Goal: Task Accomplishment & Management: Complete application form

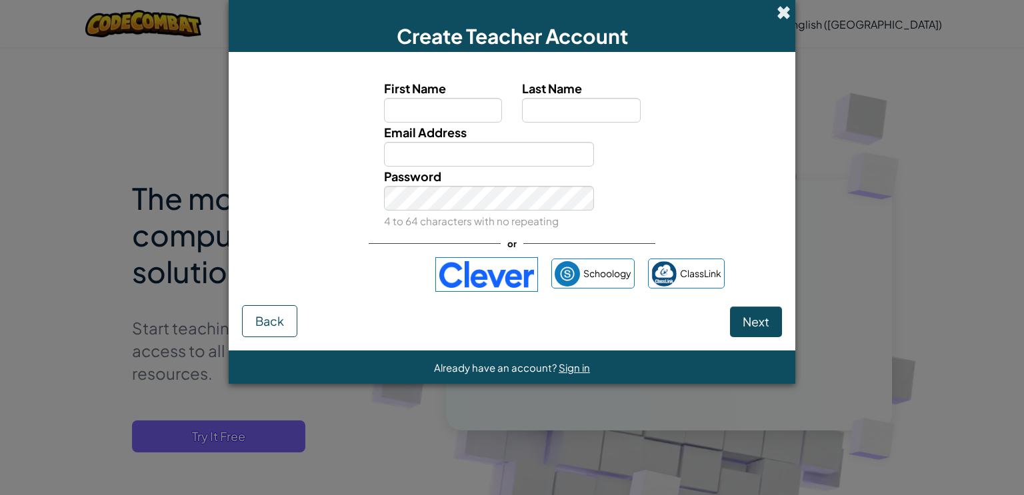
click at [790, 5] on span at bounding box center [783, 12] width 14 height 14
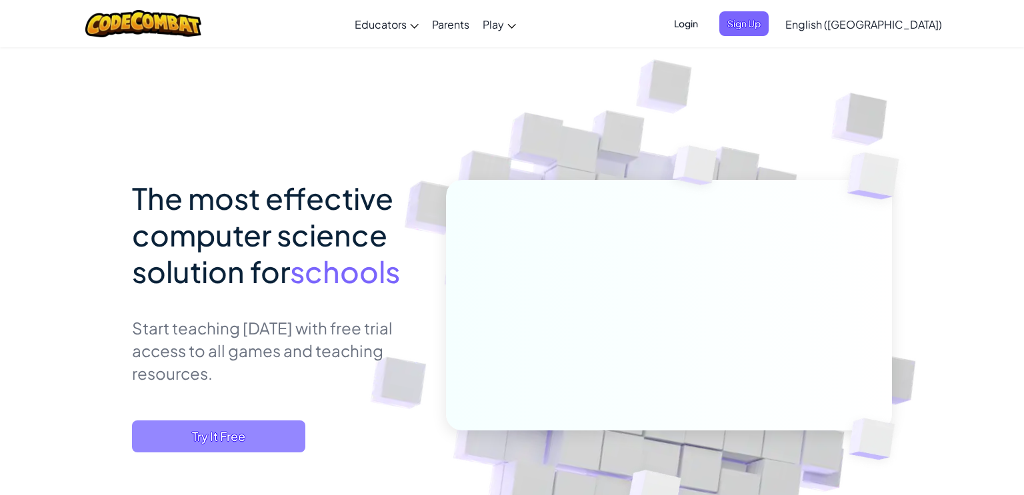
click at [255, 428] on span "Try It Free" at bounding box center [218, 436] width 173 height 32
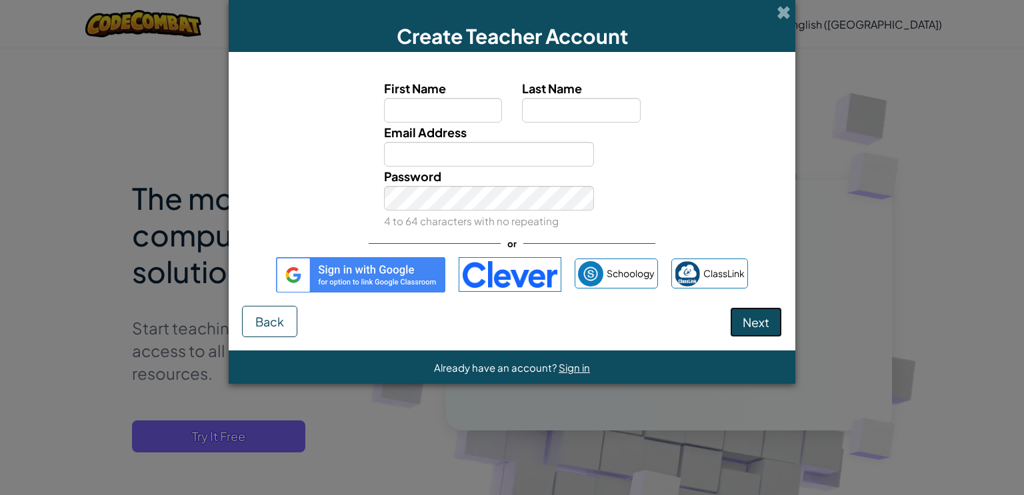
click at [757, 307] on button "Next" at bounding box center [756, 322] width 52 height 31
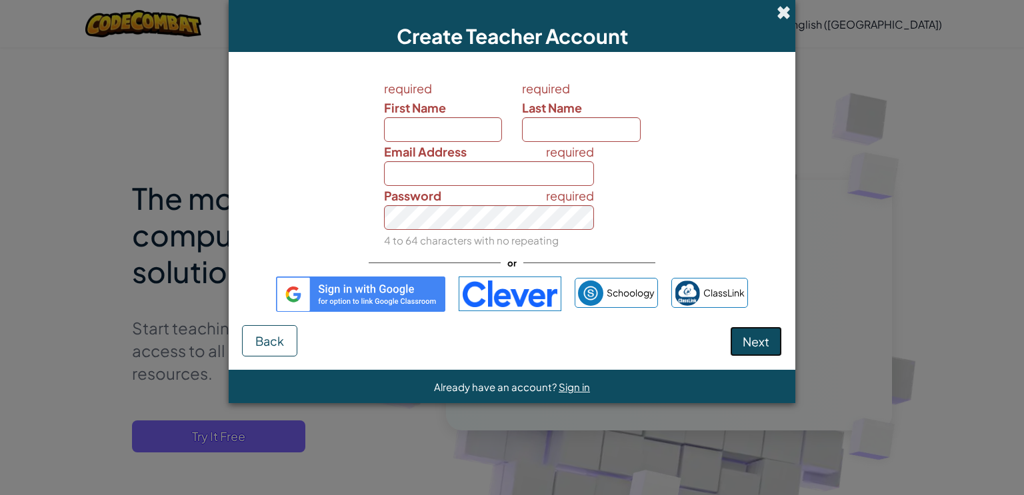
click at [789, 12] on span at bounding box center [783, 12] width 14 height 14
